Goal: Navigation & Orientation: Find specific page/section

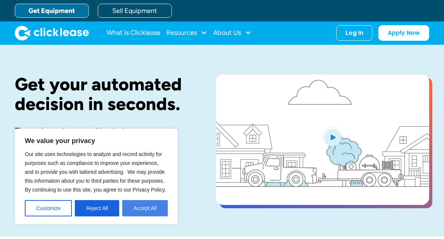
click at [138, 207] on button "Accept All" at bounding box center [145, 208] width 46 height 16
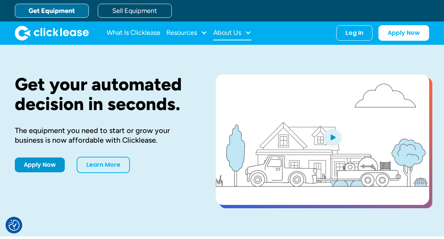
click at [235, 33] on div "About Us" at bounding box center [227, 33] width 28 height 0
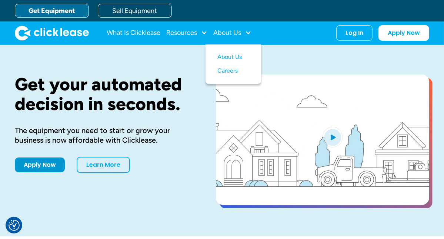
click at [283, 32] on nav "What Is Clicklease Resources Blog Case Studies Videos FAQs About Us About Us Ca…" at bounding box center [268, 33] width 322 height 16
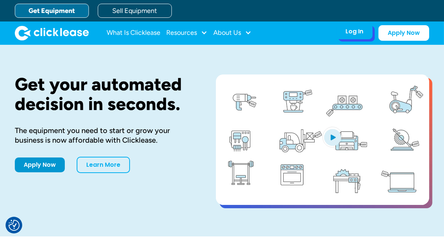
click at [358, 34] on div "Log In" at bounding box center [354, 31] width 18 height 7
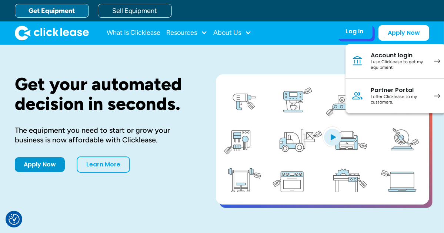
click at [383, 66] on div "I use Clicklease to get my equipment" at bounding box center [398, 64] width 56 height 11
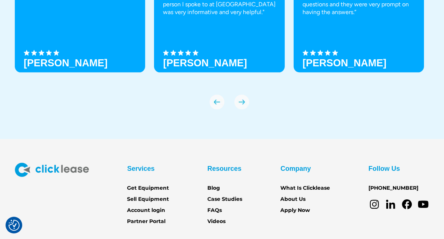
scroll to position [2534, 0]
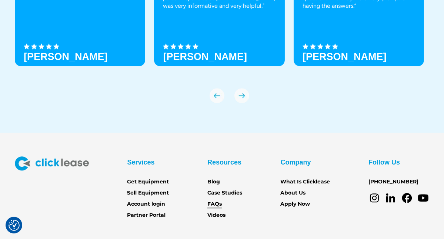
click at [209, 205] on link "FAQs" at bounding box center [214, 204] width 14 height 8
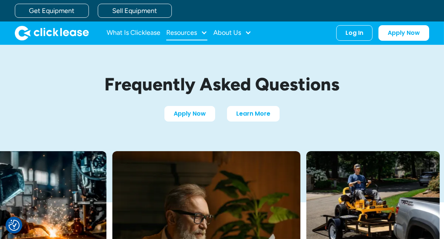
click at [196, 33] on div "Resources" at bounding box center [181, 33] width 31 height 0
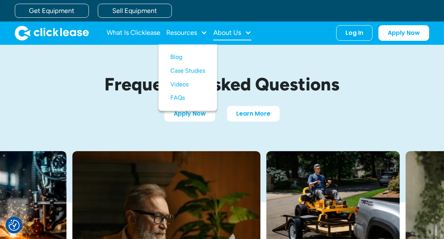
click at [228, 33] on div "About Us" at bounding box center [227, 33] width 28 height 0
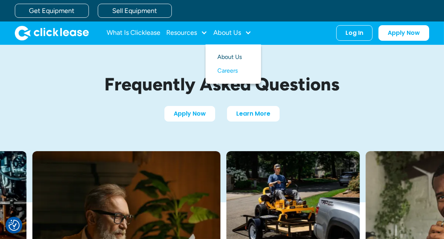
click at [225, 59] on link "About Us" at bounding box center [233, 57] width 32 height 14
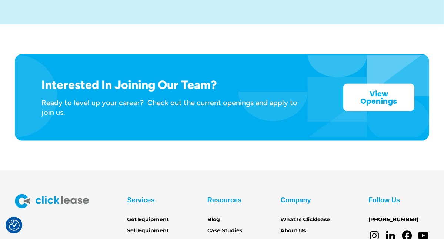
scroll to position [1146, 0]
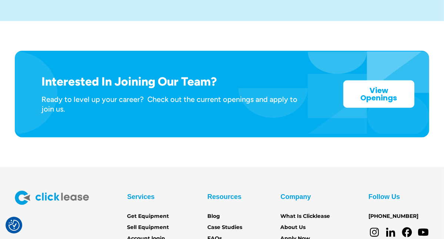
drag, startPoint x: 445, startPoint y: 22, endPoint x: 448, endPoint y: 203, distance: 181.0
